Goal: Task Accomplishment & Management: Use online tool/utility

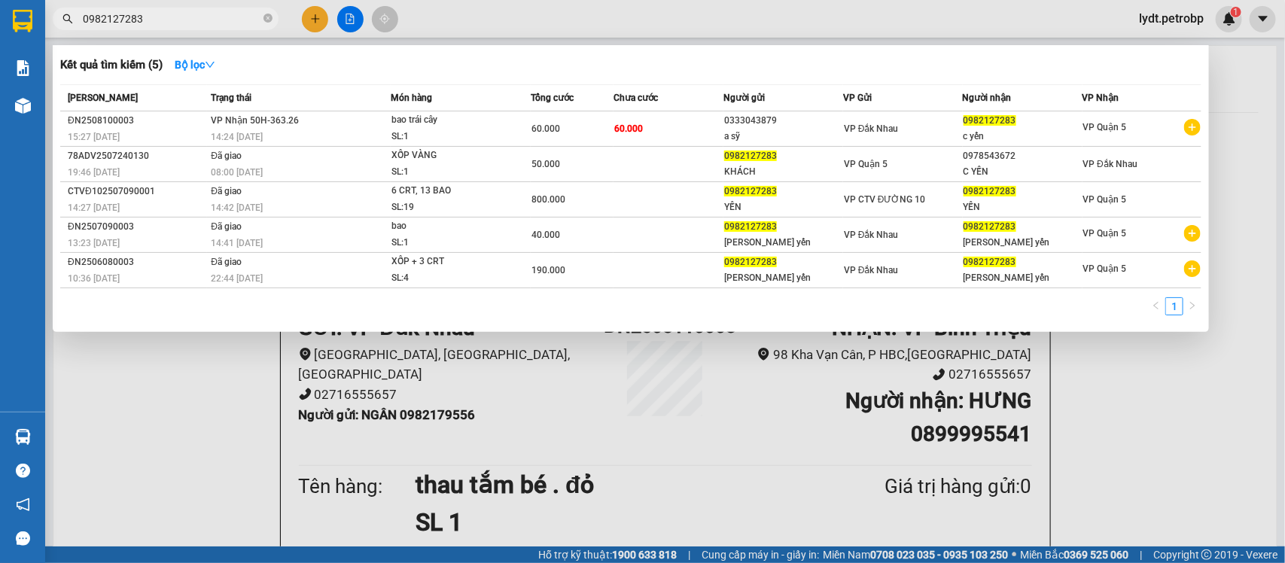
scroll to position [94, 0]
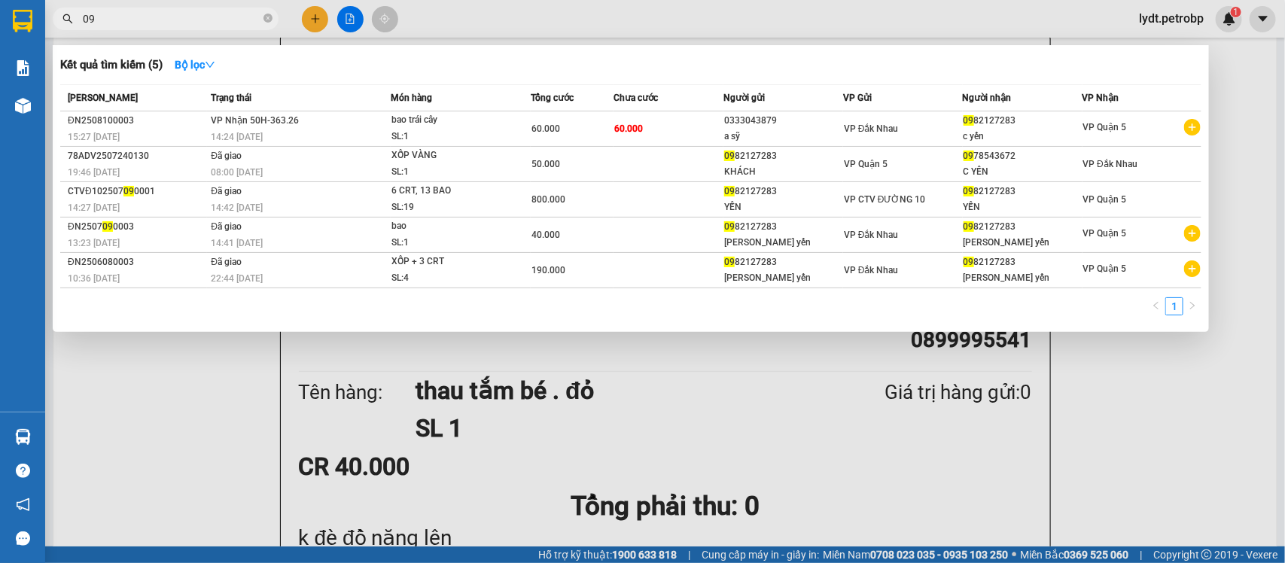
type input "0"
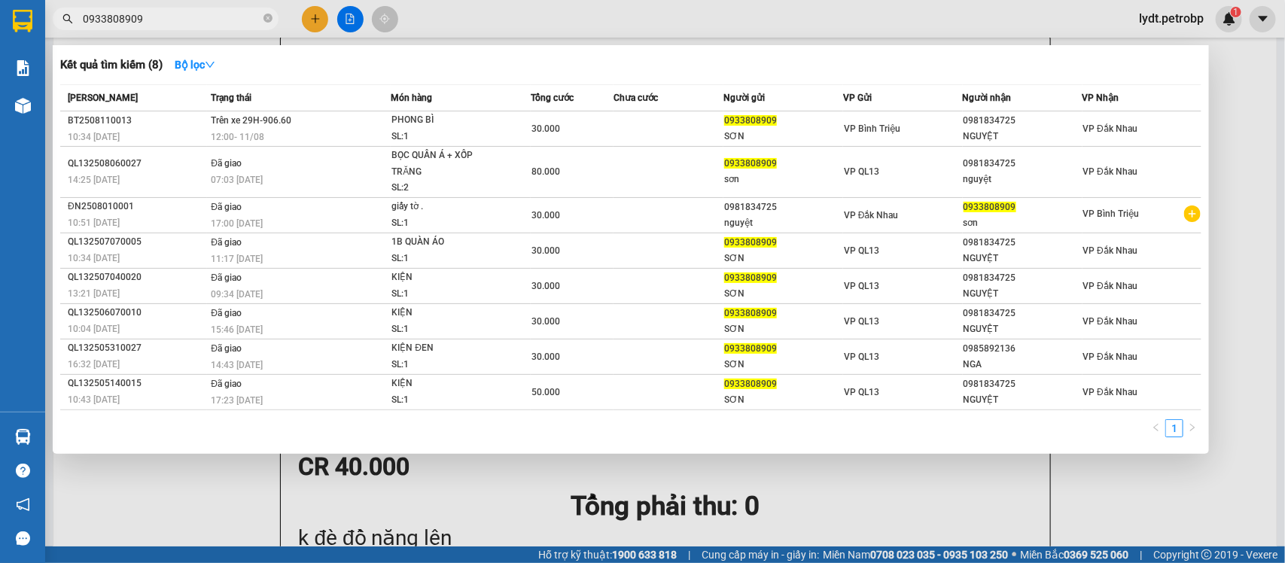
type input "0933808909"
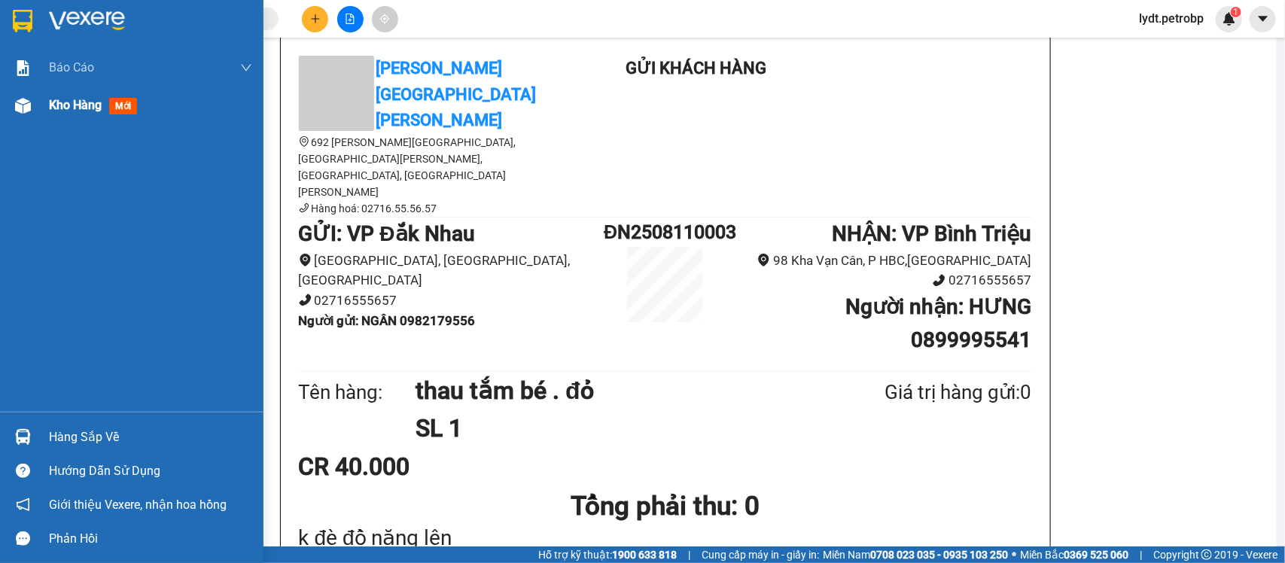
click at [68, 117] on div "Kho hàng mới" at bounding box center [150, 106] width 203 height 38
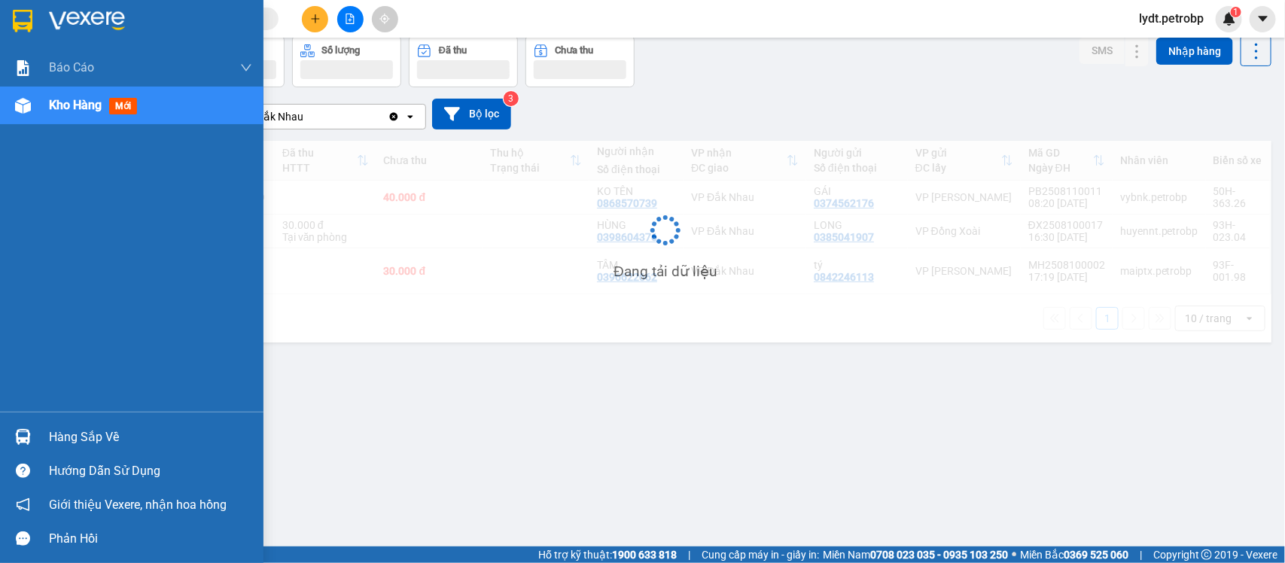
scroll to position [69, 0]
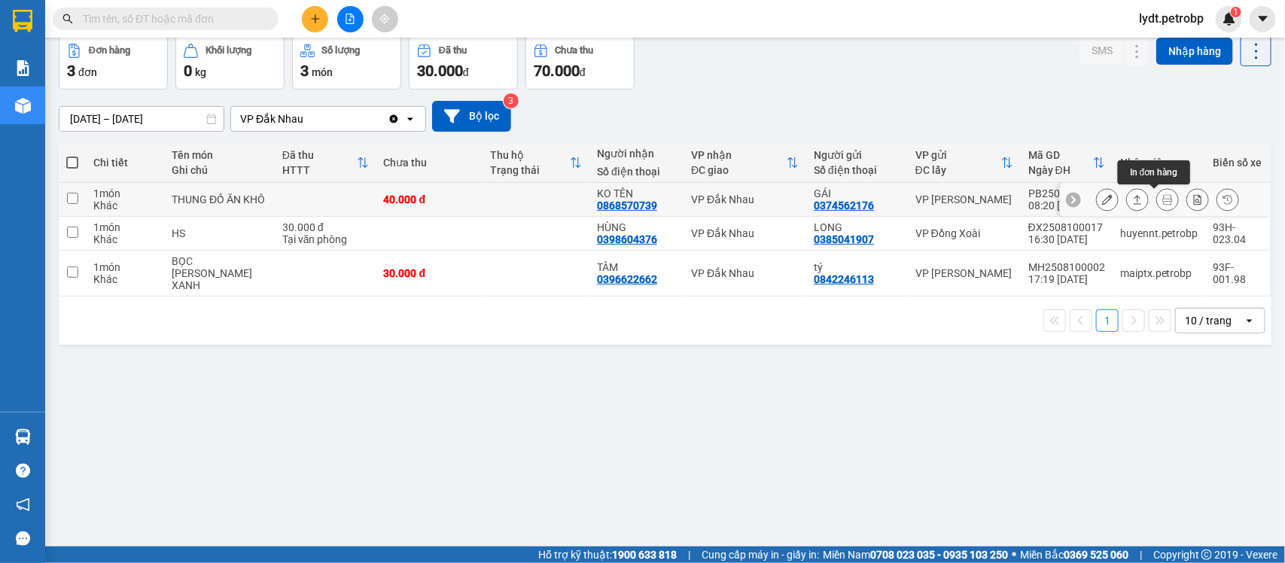
click at [1162, 194] on icon at bounding box center [1167, 199] width 11 height 11
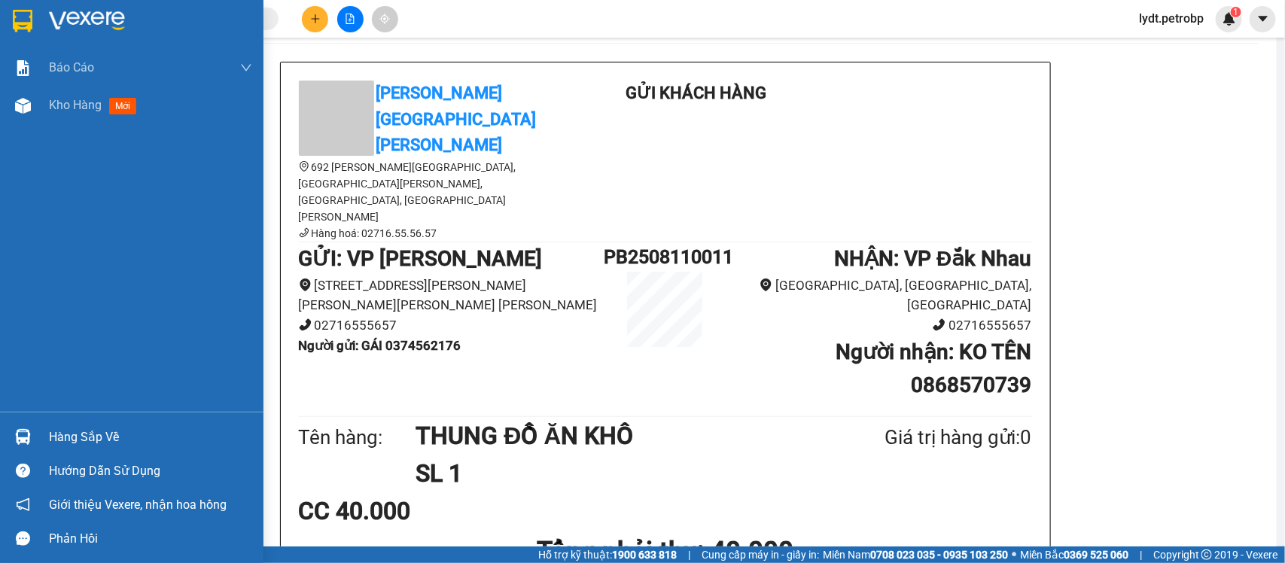
click at [70, 444] on div "Hàng sắp về" at bounding box center [150, 437] width 203 height 23
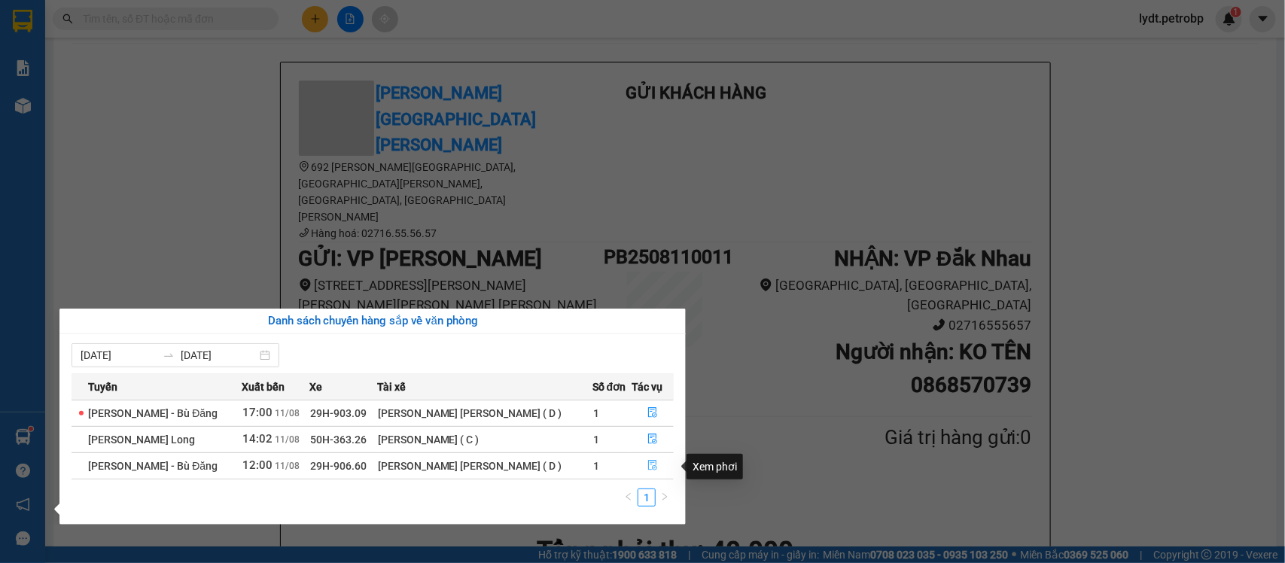
click at [647, 467] on icon "file-done" at bounding box center [652, 465] width 11 height 11
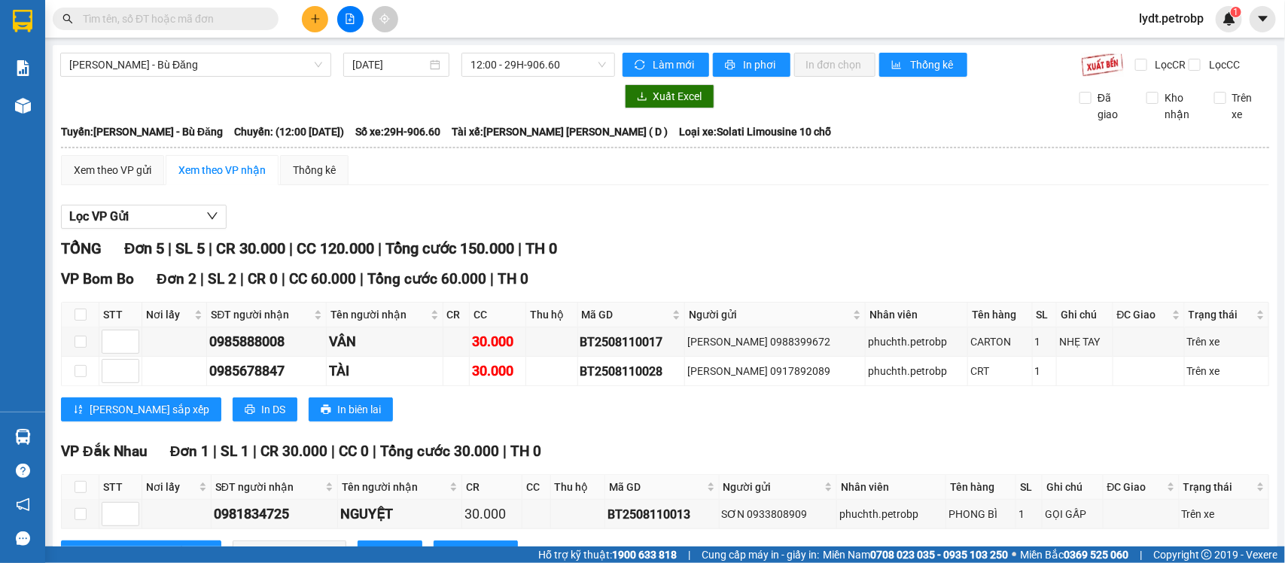
scroll to position [249, 0]
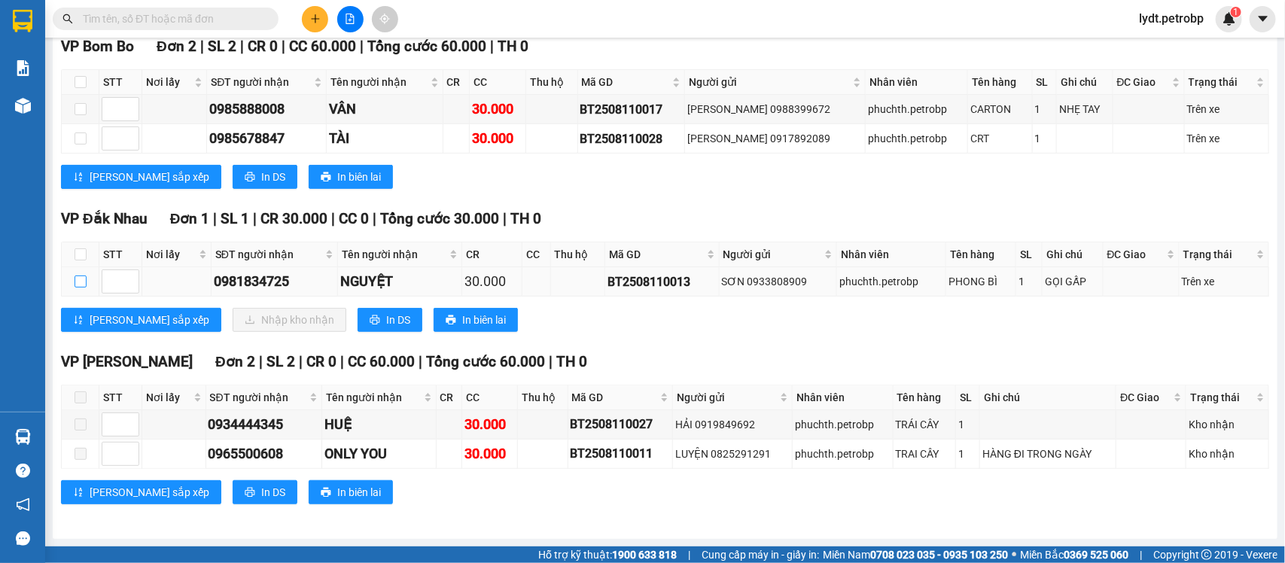
click at [80, 284] on input "checkbox" at bounding box center [81, 281] width 12 height 12
checkbox input "true"
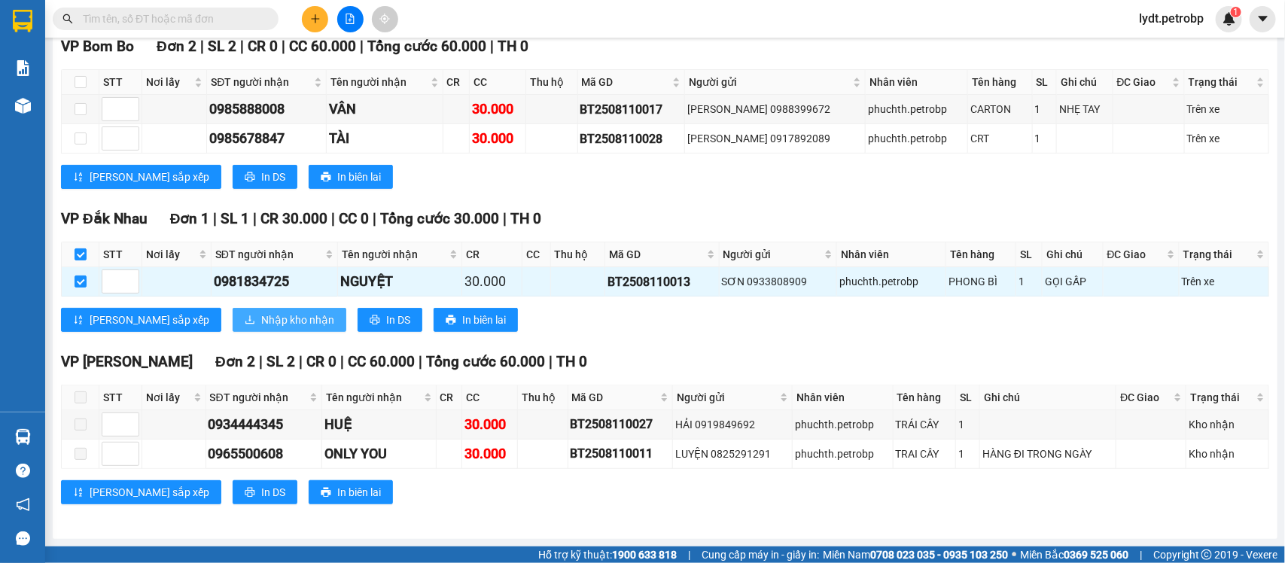
click at [261, 316] on span "Nhập kho nhận" at bounding box center [297, 320] width 73 height 17
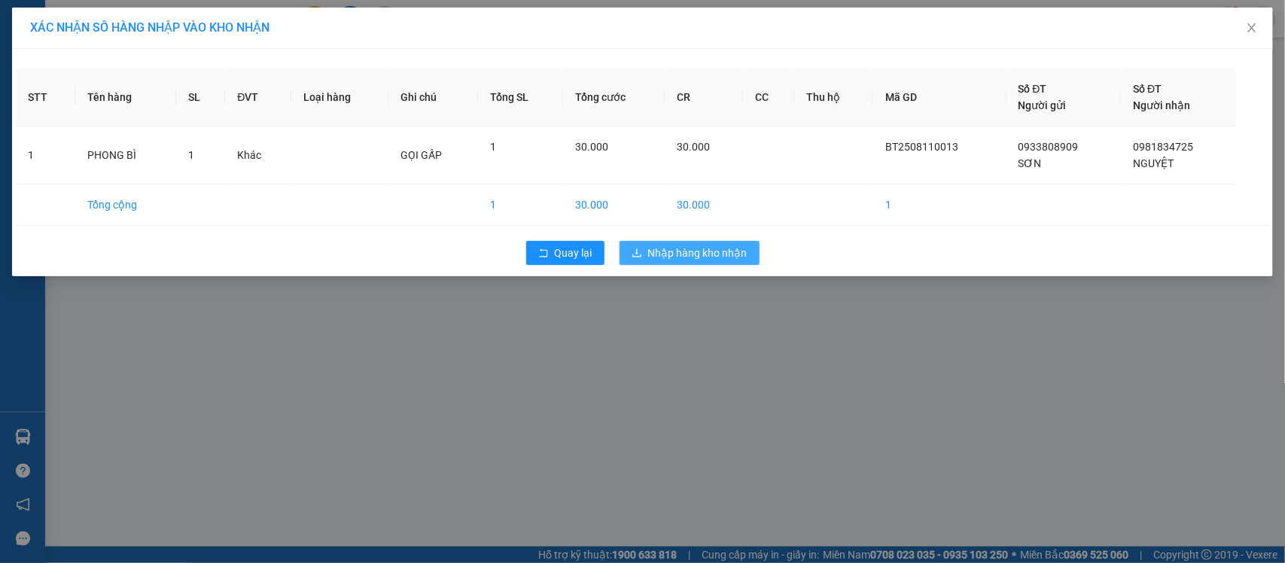
click at [689, 257] on span "Nhập hàng kho nhận" at bounding box center [697, 253] width 99 height 17
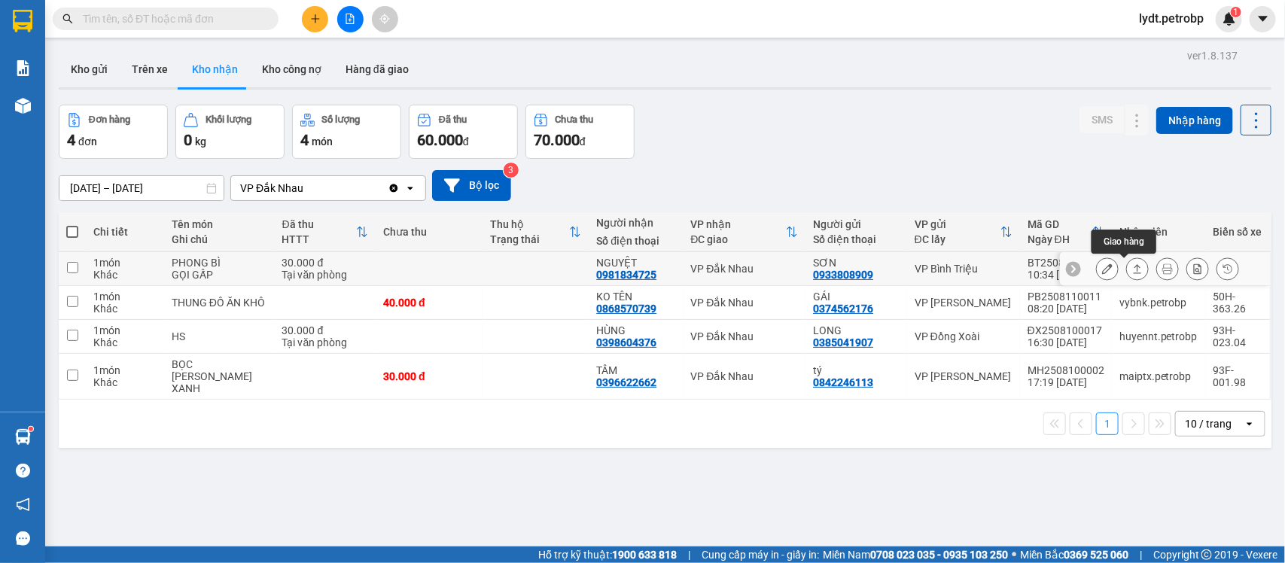
click at [1132, 273] on icon at bounding box center [1137, 268] width 11 height 11
click at [1133, 273] on icon at bounding box center [1137, 268] width 8 height 9
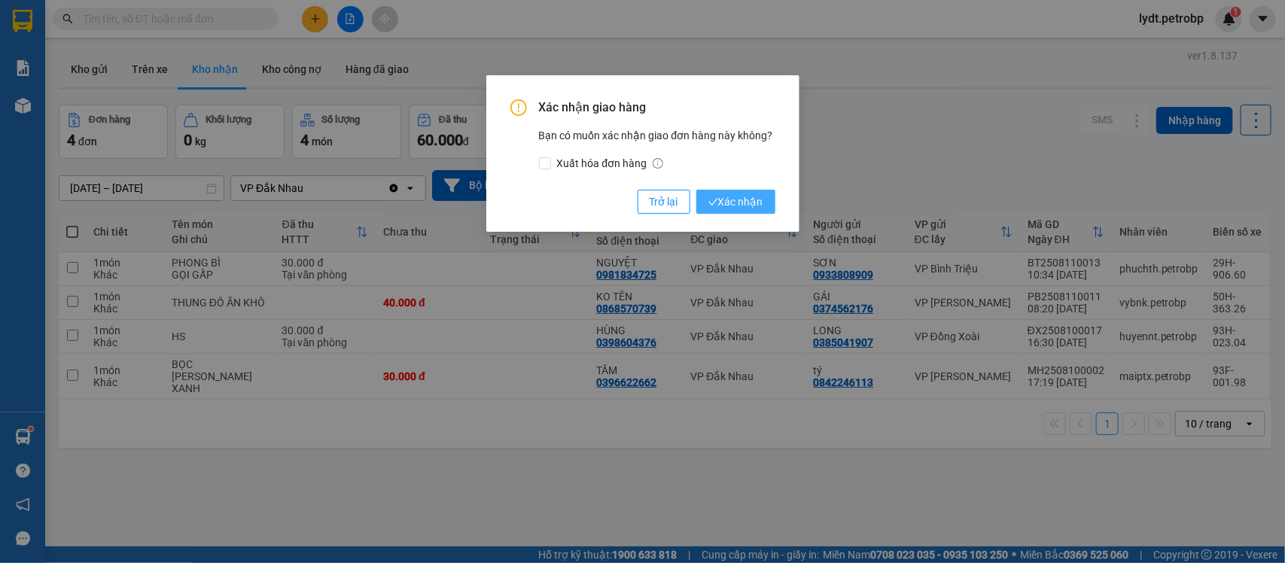
click at [721, 201] on span "Xác nhận" at bounding box center [735, 201] width 55 height 17
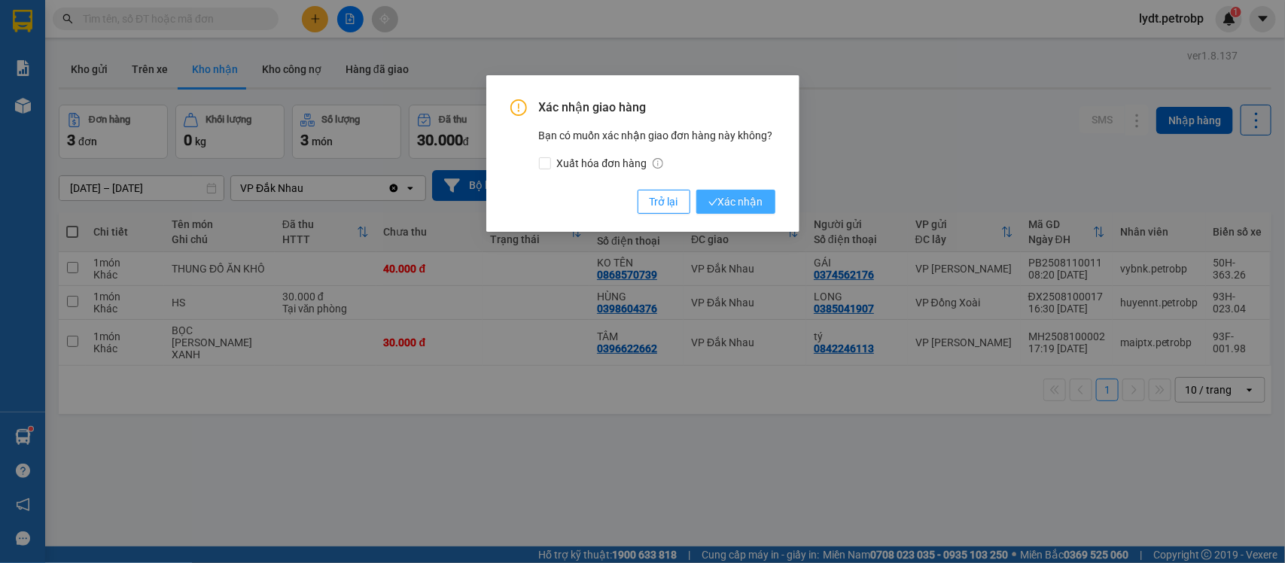
click at [735, 205] on span "Xác nhận" at bounding box center [735, 201] width 55 height 17
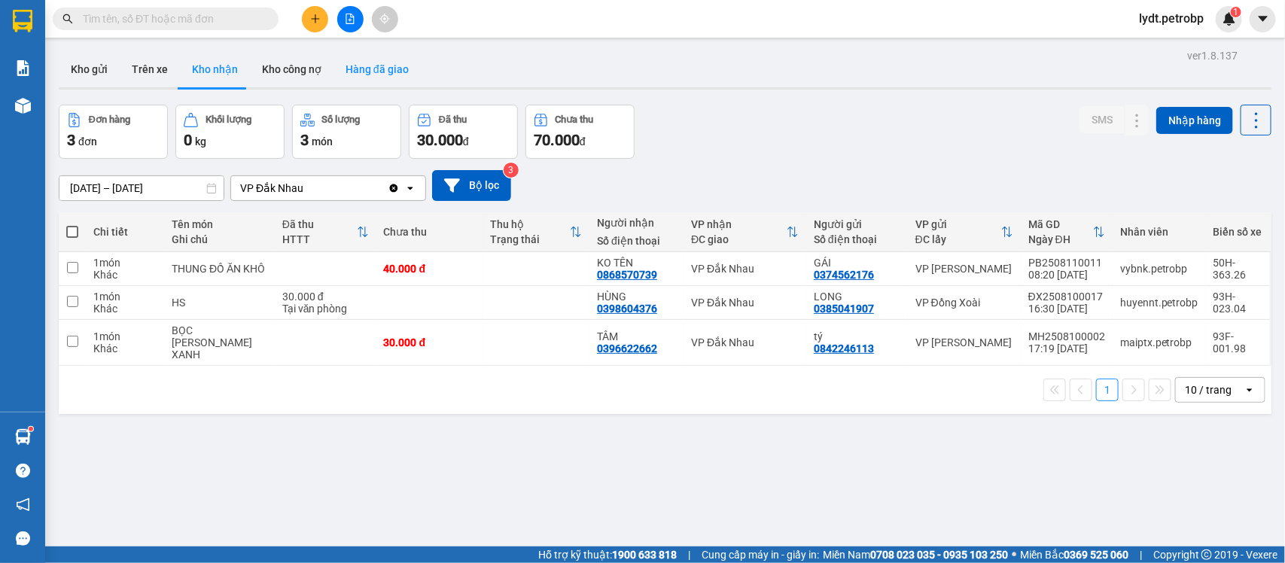
click at [374, 70] on button "Hàng đã giao" at bounding box center [376, 69] width 87 height 36
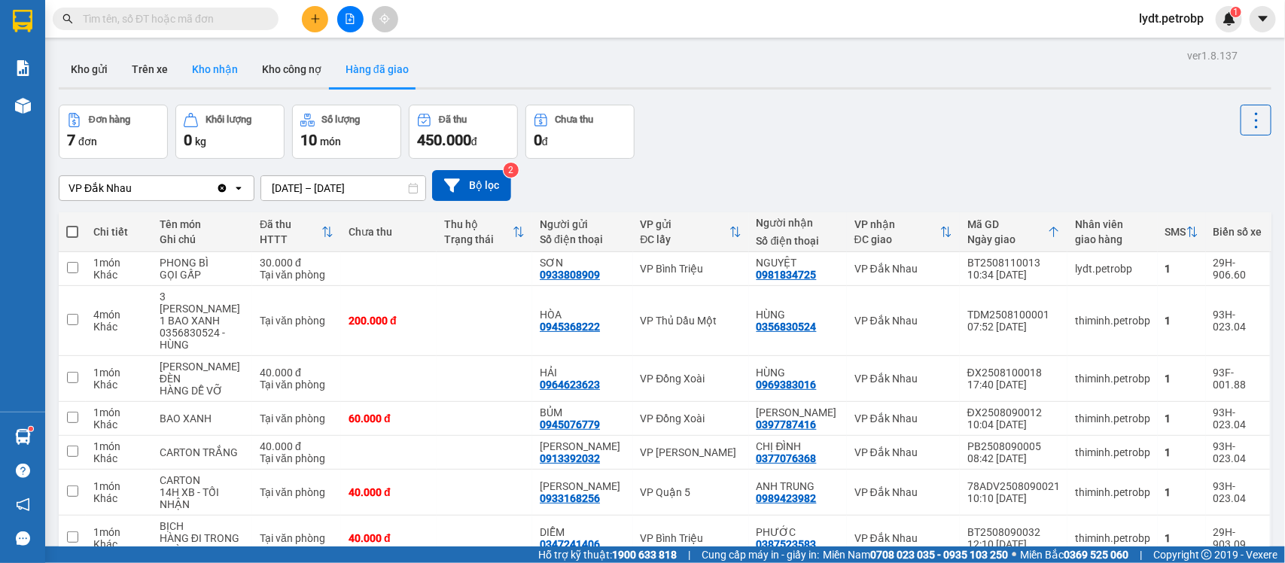
click at [227, 75] on button "Kho nhận" at bounding box center [215, 69] width 70 height 36
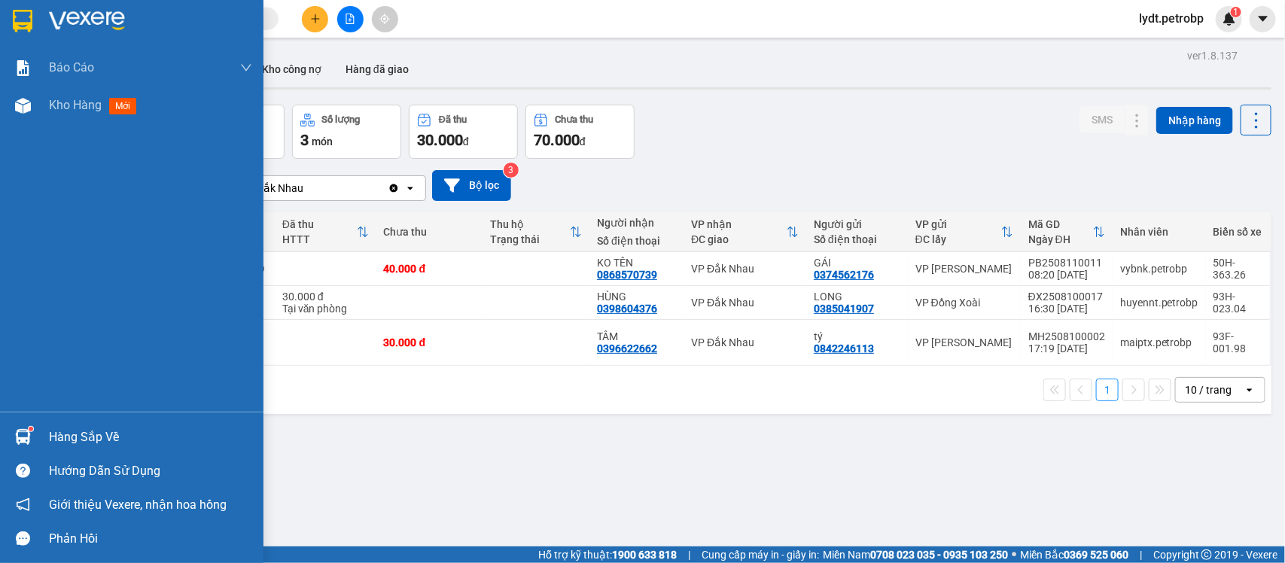
click at [23, 430] on img at bounding box center [23, 437] width 16 height 16
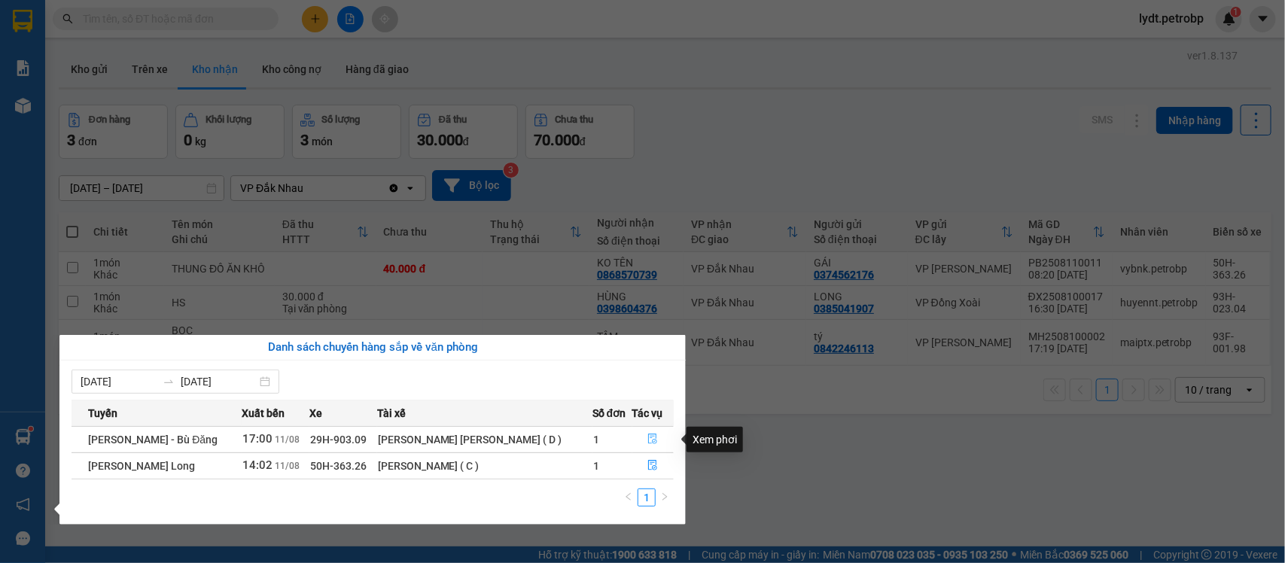
click at [649, 439] on icon "file-done" at bounding box center [652, 439] width 11 height 11
